Goal: Information Seeking & Learning: Learn about a topic

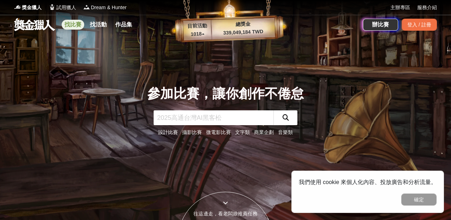
click at [71, 25] on link "找比賽" at bounding box center [73, 25] width 23 height 10
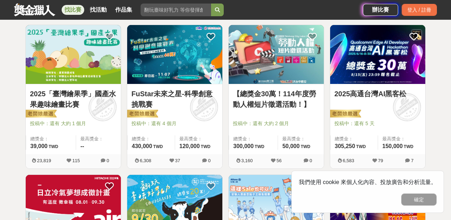
scroll to position [130, 0]
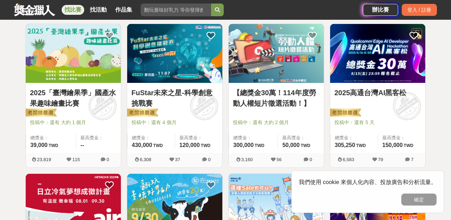
click at [239, 106] on link "【總獎金30萬！114年度勞動人權短片徵選活動！】" at bounding box center [276, 97] width 87 height 21
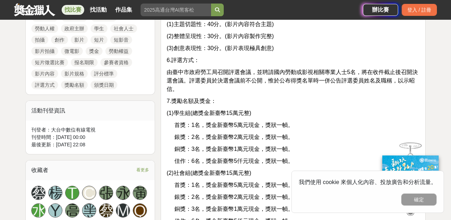
scroll to position [358, 0]
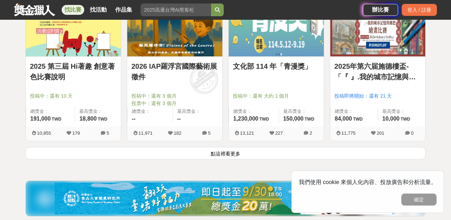
scroll to position [908, 0]
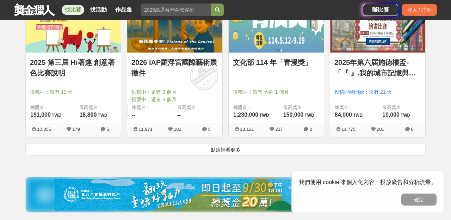
click at [104, 153] on button "點這裡看更多" at bounding box center [225, 149] width 400 height 12
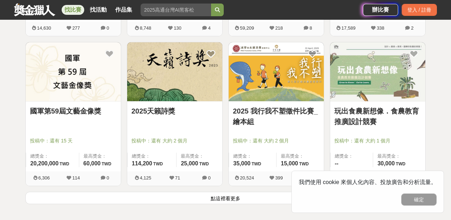
scroll to position [1756, 0]
click at [206, 197] on button "點這裡看更多" at bounding box center [225, 197] width 400 height 12
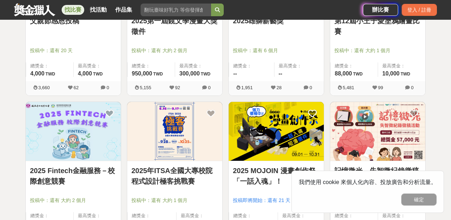
scroll to position [2013, 0]
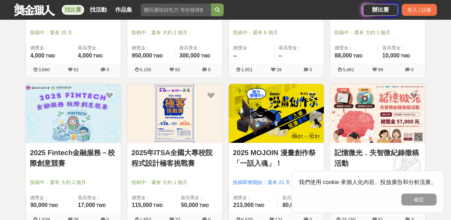
click at [36, 152] on link "2025 Fintech金融服務－校際創意競賽" at bounding box center [73, 157] width 87 height 21
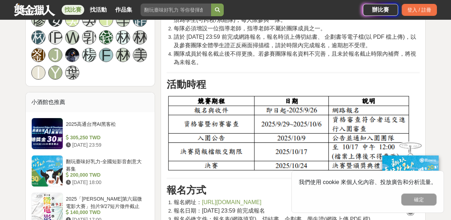
scroll to position [477, 0]
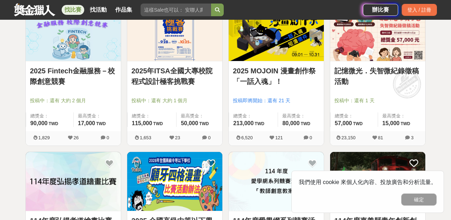
scroll to position [2097, 0]
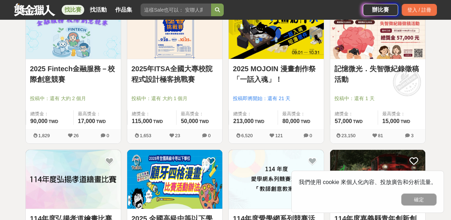
click at [154, 13] on input "search" at bounding box center [175, 10] width 70 height 13
click at [211, 4] on button "submit" at bounding box center [217, 10] width 13 height 13
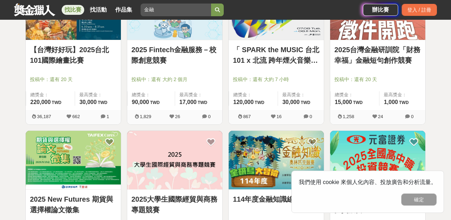
scroll to position [174, 0]
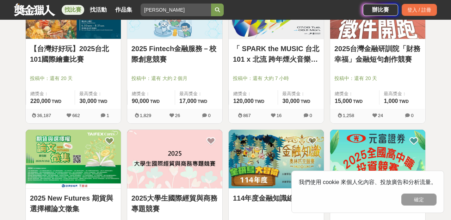
type input "[PERSON_NAME]"
click at [354, 62] on link "2025台灣金融研訓院「財務幸福」金融短句創作競賽" at bounding box center [377, 53] width 87 height 21
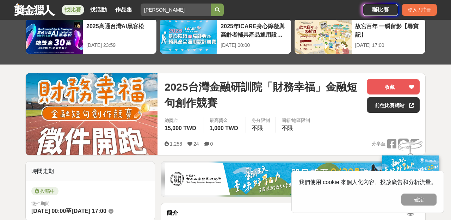
scroll to position [34, 0]
